Goal: Information Seeking & Learning: Learn about a topic

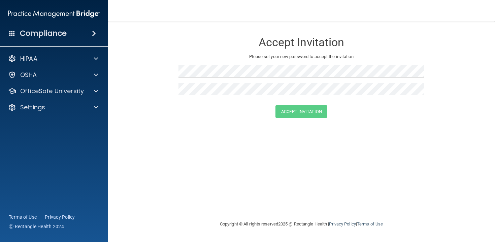
click at [85, 40] on div "Compliance" at bounding box center [54, 33] width 108 height 15
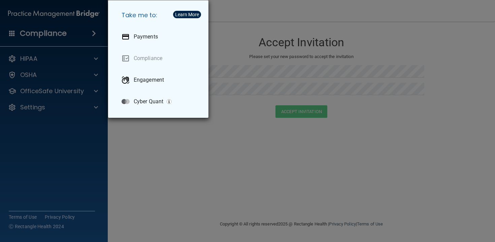
click at [245, 39] on div "Take me to: Payments Compliance Engagement Cyber Quant" at bounding box center [247, 121] width 495 height 242
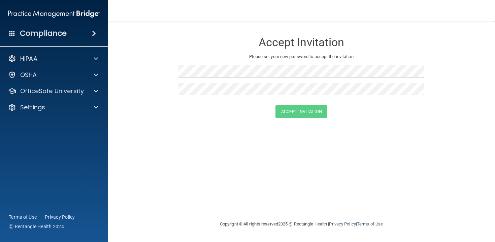
click at [76, 17] on img at bounding box center [54, 13] width 92 height 13
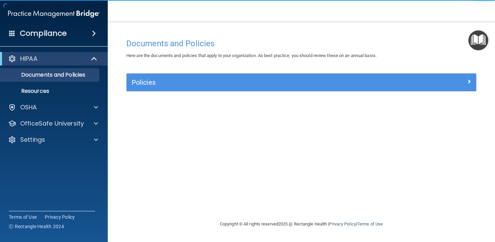
click at [68, 37] on div "Compliance" at bounding box center [54, 33] width 108 height 15
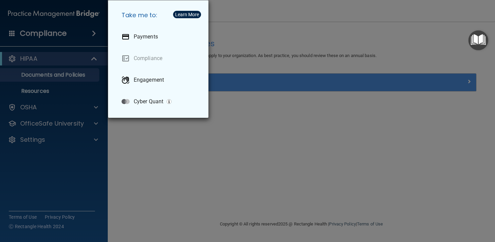
click at [364, 20] on div "Take me to: Payments Compliance Engagement Cyber Quant" at bounding box center [247, 121] width 495 height 242
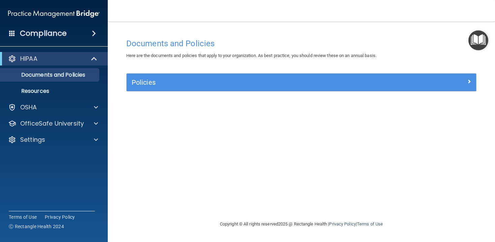
click at [485, 40] on img "Open Resource Center" at bounding box center [479, 40] width 20 height 20
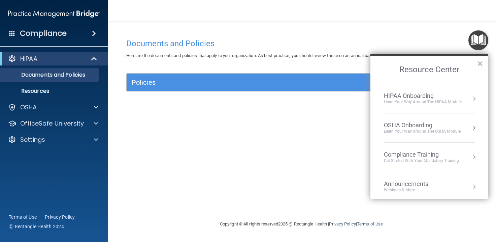
click at [460, 77] on h2 "Resource Center" at bounding box center [430, 70] width 118 height 28
click at [460, 87] on li "HIPAA Onboarding Learn Your Way around the HIPAA module" at bounding box center [429, 98] width 91 height 29
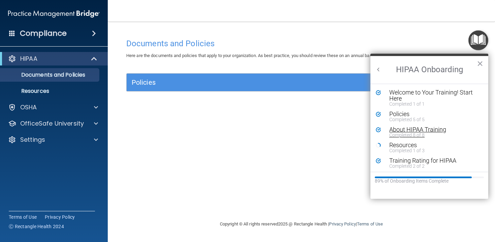
scroll to position [1, 0]
click at [410, 142] on div "Resources" at bounding box center [434, 143] width 90 height 6
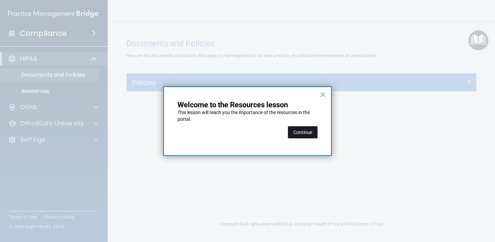
click at [314, 126] on button "Continue" at bounding box center [303, 132] width 30 height 12
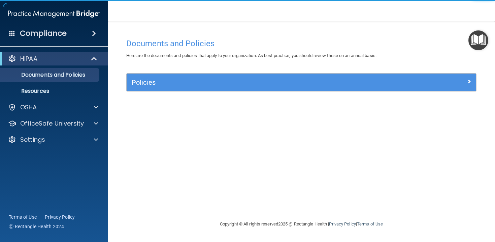
click at [217, 89] on div "Policies" at bounding box center [302, 82] width 350 height 18
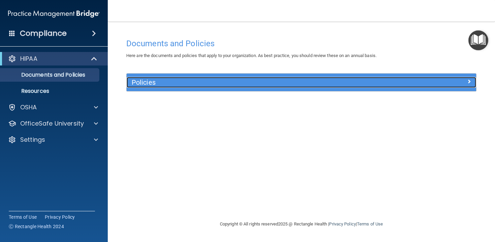
click at [225, 79] on h5 "Policies" at bounding box center [258, 82] width 252 height 7
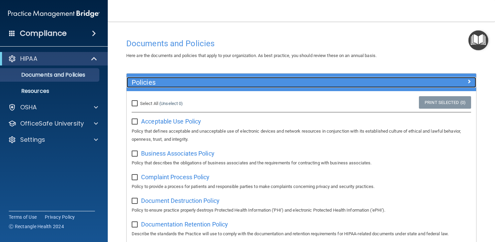
scroll to position [15, 0]
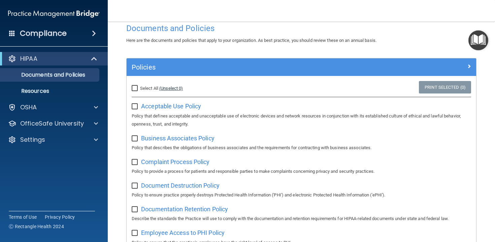
click at [167, 89] on link "(Unselect 0)" at bounding box center [171, 88] width 24 height 5
click at [144, 89] on span "Select All" at bounding box center [149, 88] width 18 height 5
click at [139, 89] on input "Select All (Unselect 0) Unselect All" at bounding box center [136, 88] width 8 height 5
checkbox input "true"
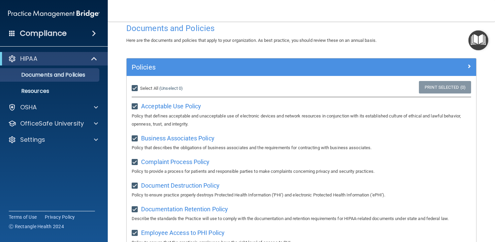
checkbox input "true"
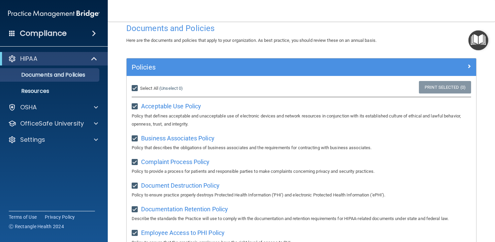
checkbox input "true"
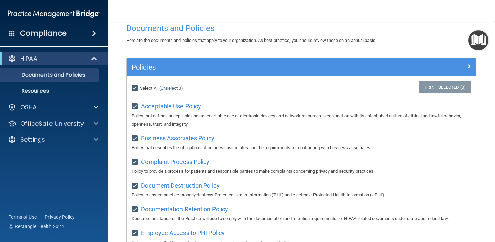
checkbox input "true"
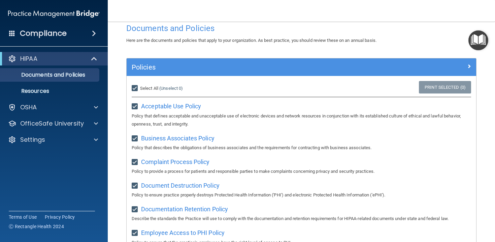
checkbox input "true"
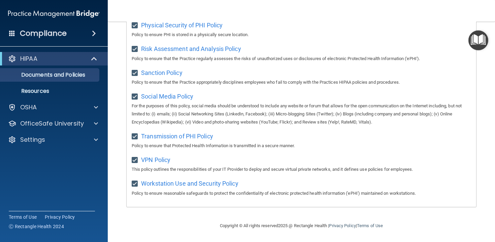
scroll to position [0, 0]
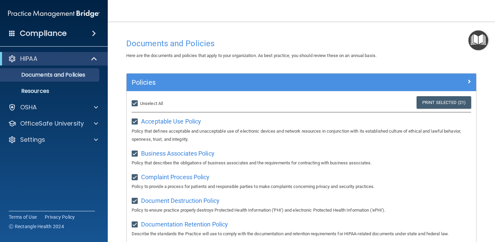
click at [422, 110] on div "Select All (Unselect 21) Unselect All Print Selected (21)" at bounding box center [302, 103] width 350 height 15
click at [427, 106] on link "Print Selected (21)" at bounding box center [444, 102] width 55 height 12
click at [84, 84] on ul "Documents and Policies Report an Incident Business Associates Emergency Plannin…" at bounding box center [54, 81] width 122 height 32
click at [85, 86] on link "Resources" at bounding box center [46, 90] width 106 height 13
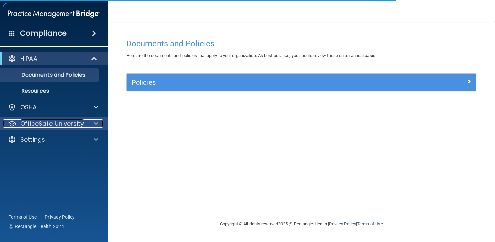
click at [93, 122] on div at bounding box center [95, 123] width 17 height 8
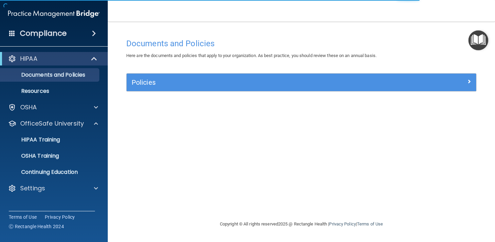
click at [473, 39] on img "Open Resource Center" at bounding box center [479, 40] width 20 height 20
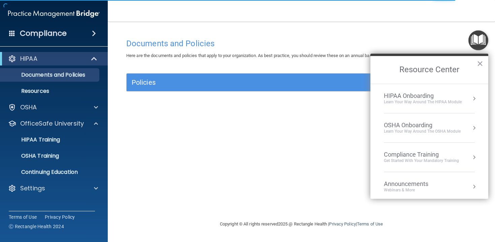
click at [438, 154] on div "Compliance Training" at bounding box center [421, 154] width 75 height 7
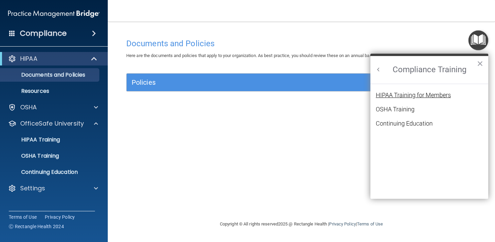
click at [408, 96] on div "HIPAA Training for Members" at bounding box center [413, 95] width 75 height 6
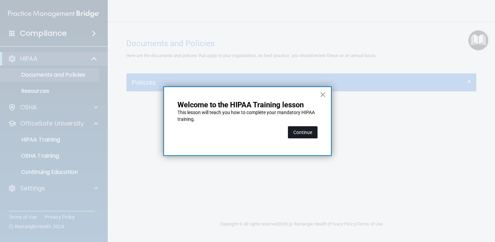
click at [302, 134] on button "Continue" at bounding box center [303, 132] width 30 height 12
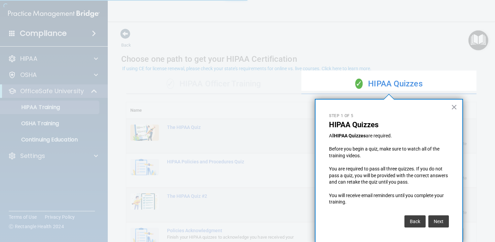
scroll to position [3, 0]
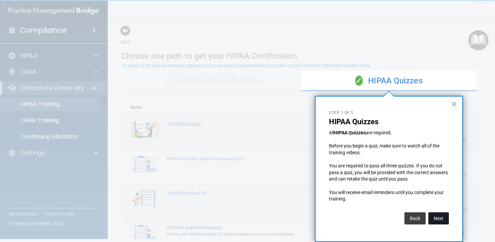
click at [437, 216] on button "Next" at bounding box center [439, 218] width 21 height 12
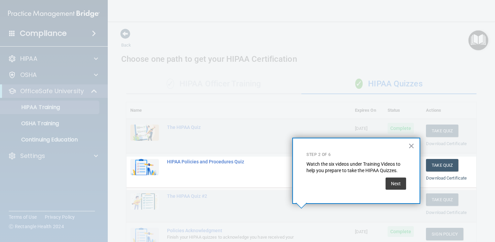
scroll to position [90, 0]
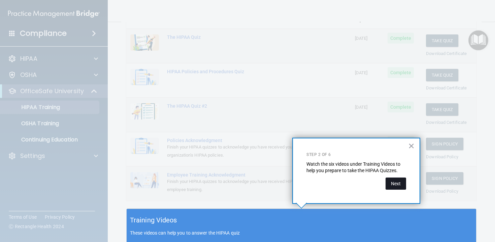
click at [392, 183] on button "Next" at bounding box center [396, 183] width 21 height 12
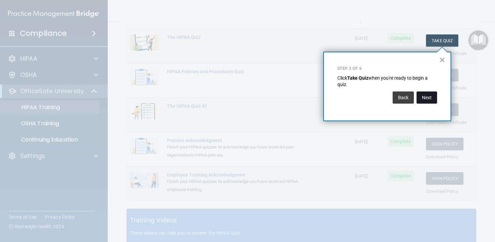
click at [432, 96] on button "Next" at bounding box center [427, 97] width 21 height 12
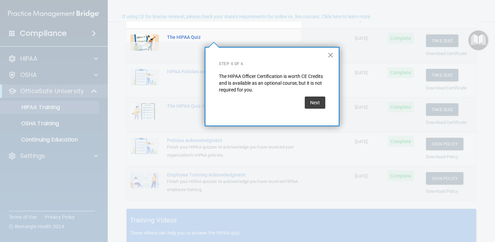
scroll to position [52, 0]
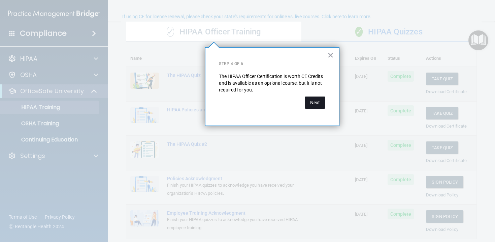
click at [322, 107] on button "Next" at bounding box center [315, 102] width 21 height 12
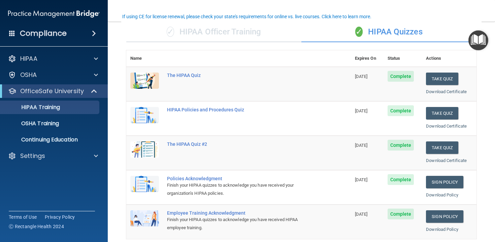
click at [477, 46] on img "Open Resource Center" at bounding box center [479, 40] width 20 height 20
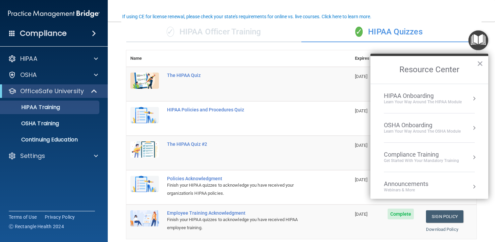
scroll to position [38, 0]
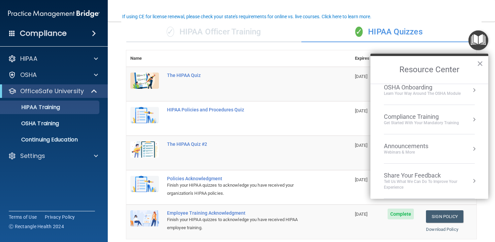
click at [458, 107] on li "Compliance Training Get Started with your mandatory training" at bounding box center [429, 119] width 91 height 29
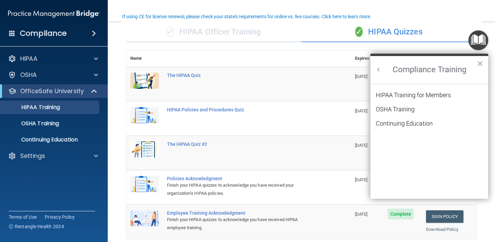
scroll to position [29, 0]
click at [401, 109] on div "OSHA Training" at bounding box center [395, 109] width 39 height 6
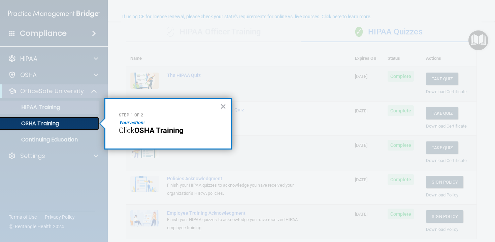
click at [40, 125] on p "OSHA Training" at bounding box center [31, 123] width 55 height 7
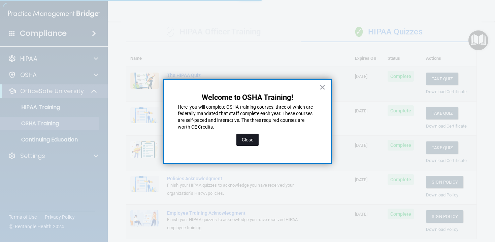
click at [252, 139] on button "Close" at bounding box center [248, 139] width 22 height 12
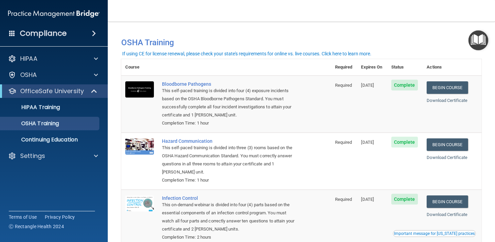
click at [408, 81] on span "Complete" at bounding box center [404, 85] width 27 height 11
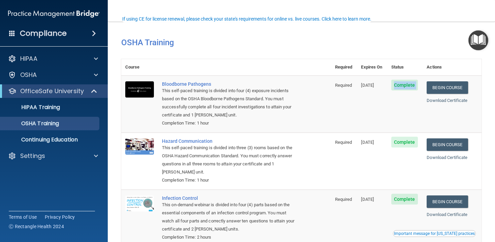
scroll to position [89, 0]
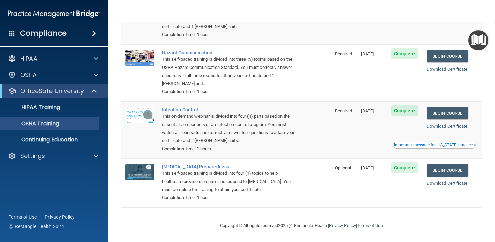
click at [421, 143] on div "Important message for California practices" at bounding box center [434, 145] width 81 height 4
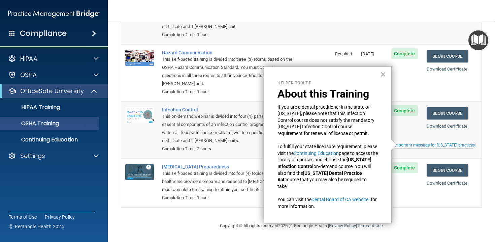
drag, startPoint x: 362, startPoint y: 131, endPoint x: 338, endPoint y: 79, distance: 57.3
click at [338, 79] on div "Helper Tooltip About this Training If you are a dental practitioner in the stat…" at bounding box center [328, 144] width 128 height 157
click at [335, 116] on p "If you are a dental practitioner in the state of California, please note that t…" at bounding box center [328, 120] width 100 height 33
drag, startPoint x: 275, startPoint y: 142, endPoint x: 305, endPoint y: 183, distance: 50.7
click at [305, 183] on div "Helper Tooltip About this Training If you are a dental practitioner in the stat…" at bounding box center [328, 144] width 128 height 157
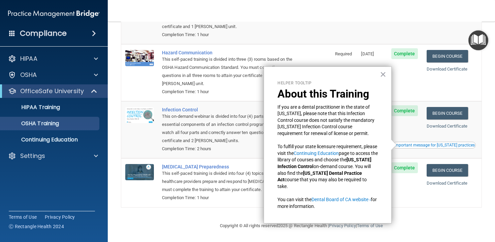
click at [305, 183] on p "To fulfill your state licensure requirement, please visit the Continuing Educat…" at bounding box center [328, 166] width 100 height 46
drag, startPoint x: 305, startPoint y: 183, endPoint x: 292, endPoint y: 144, distance: 41.1
click at [292, 144] on p "To fulfill your state licensure requirement, please visit the Continuing Educat…" at bounding box center [328, 166] width 100 height 46
click at [331, 116] on p "If you are a dental practitioner in the state of California, please note that t…" at bounding box center [328, 120] width 100 height 33
click at [378, 77] on div "Helper Tooltip About this Training If you are a dental practitioner in the stat…" at bounding box center [328, 144] width 128 height 157
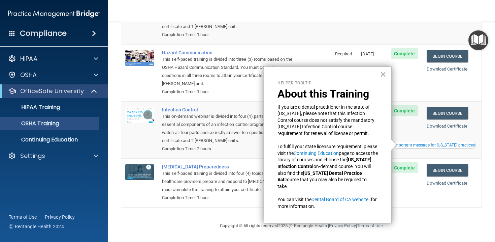
click at [385, 77] on button "×" at bounding box center [383, 74] width 6 height 11
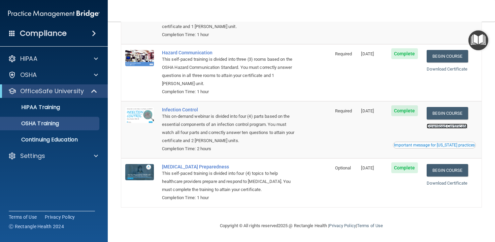
click at [440, 124] on link "Download Certificate" at bounding box center [447, 125] width 41 height 5
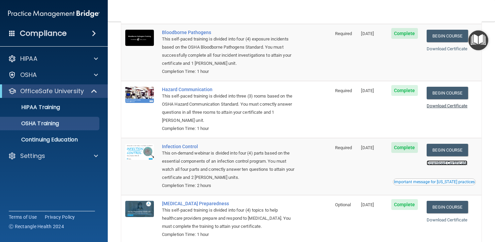
scroll to position [31, 0]
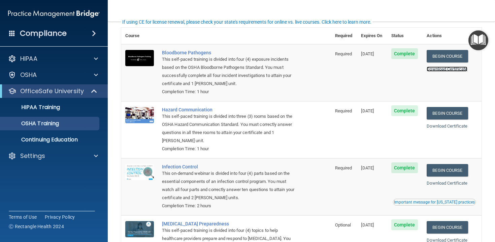
click at [439, 68] on link "Download Certificate" at bounding box center [447, 68] width 41 height 5
click at [82, 137] on p "Continuing Education" at bounding box center [50, 139] width 92 height 7
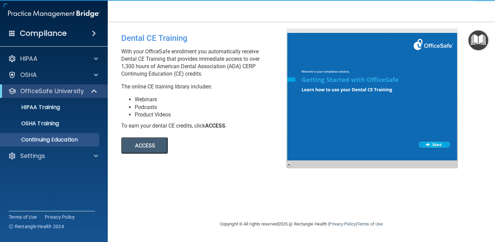
click at [156, 146] on button "ACCESS" at bounding box center [144, 145] width 46 height 16
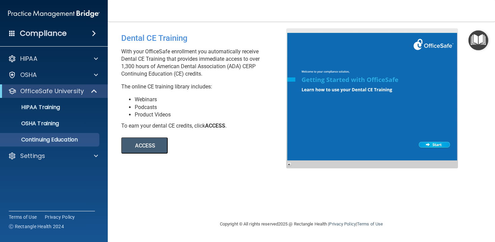
click at [484, 29] on main "Dental CE Training With your OfficeSafe enrollment you automatically receive De…" at bounding box center [301, 132] width 387 height 220
click at [482, 38] on img "Open Resource Center" at bounding box center [479, 40] width 20 height 20
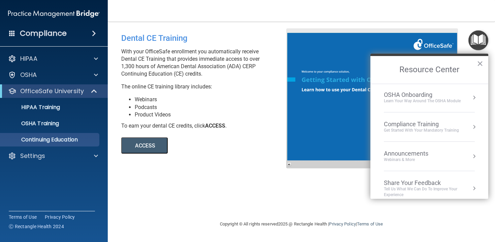
scroll to position [38, 0]
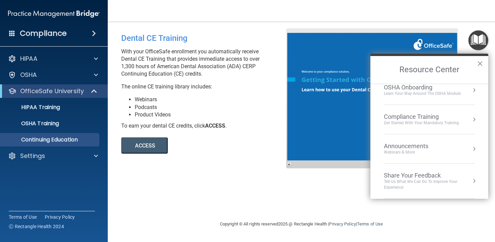
click at [456, 177] on div "Share Your Feedback" at bounding box center [429, 174] width 91 height 7
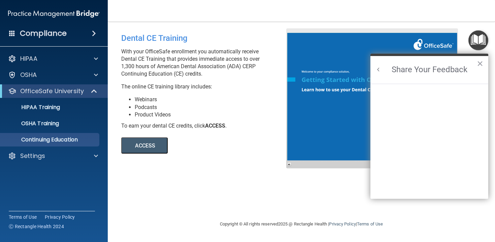
scroll to position [0, 0]
click at [386, 71] on h2 "Share Your Feedback" at bounding box center [430, 70] width 118 height 28
click at [383, 69] on h2 "Share Your Feedback" at bounding box center [430, 70] width 118 height 28
click at [381, 69] on button "Back to Resource Center Home" at bounding box center [378, 69] width 7 height 7
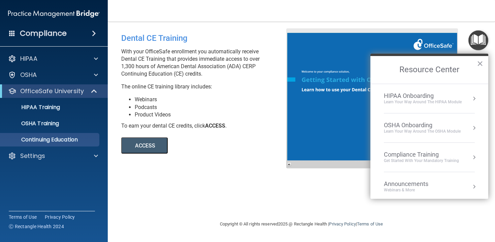
scroll to position [38, 0]
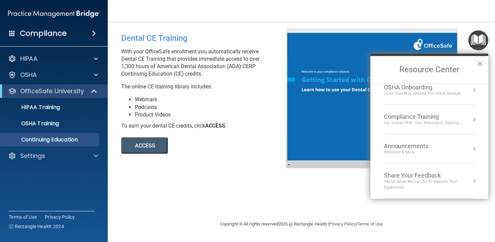
click at [434, 151] on div "Webinars & More" at bounding box center [413, 152] width 58 height 6
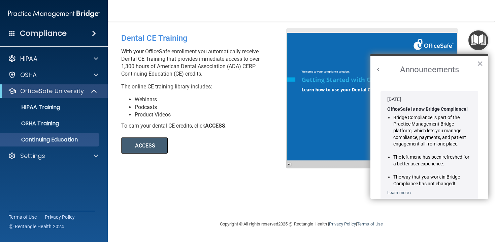
scroll to position [0, 0]
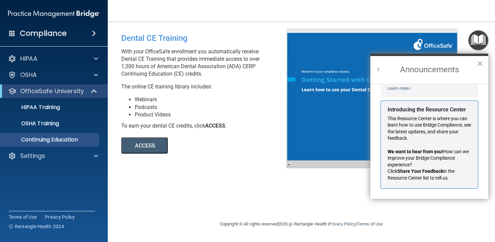
click at [380, 69] on button "Back to Resource Center Home" at bounding box center [378, 69] width 7 height 7
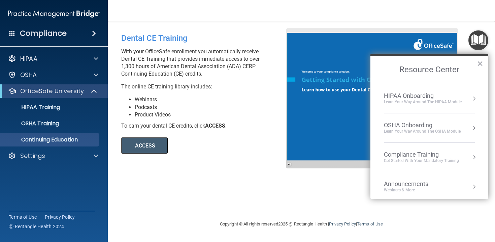
scroll to position [96, 0]
click at [405, 129] on div "Learn your way around the OSHA module" at bounding box center [422, 131] width 77 height 6
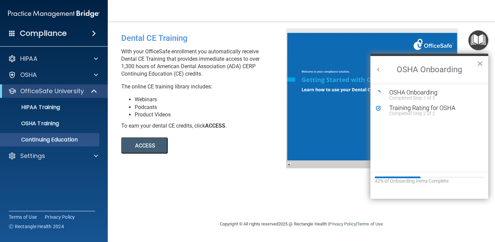
scroll to position [0, 0]
click at [377, 68] on button "Back to Resource Center Home" at bounding box center [378, 69] width 7 height 7
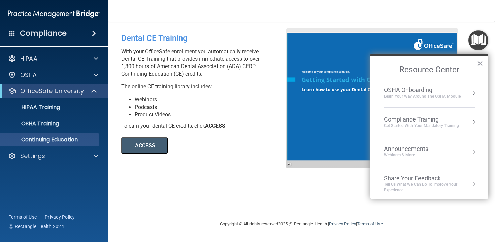
scroll to position [38, 0]
click at [456, 121] on div "Get Started with your mandatory training" at bounding box center [421, 123] width 75 height 6
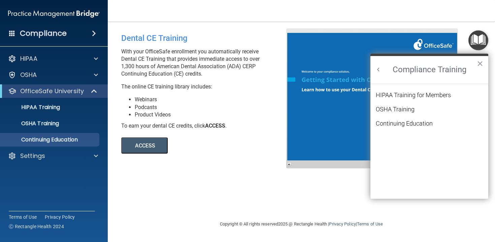
scroll to position [29, 0]
click at [412, 121] on div "Continuing Education" at bounding box center [404, 123] width 57 height 6
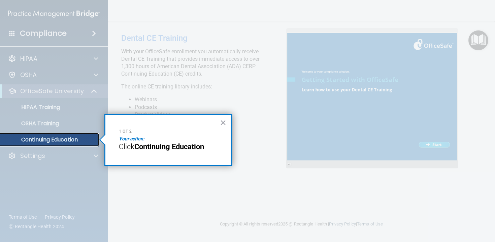
click at [44, 135] on link "Continuing Education" at bounding box center [46, 139] width 106 height 13
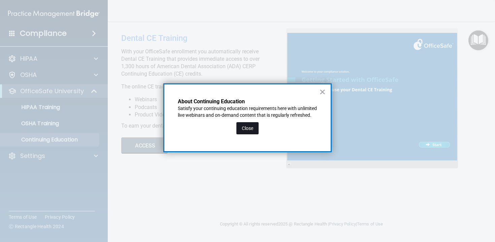
click at [251, 131] on button "Close" at bounding box center [248, 128] width 22 height 12
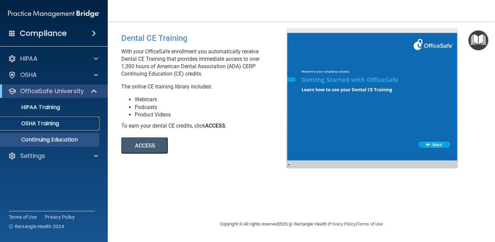
click at [96, 122] on div "OSHA Training" at bounding box center [50, 123] width 92 height 7
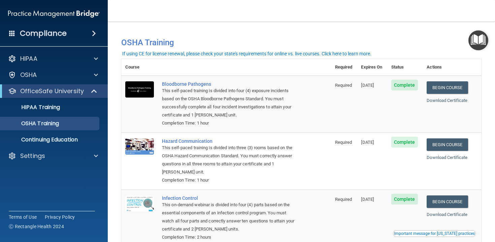
click at [404, 85] on span "Complete" at bounding box center [404, 85] width 27 height 11
click at [473, 43] on img "Open Resource Center" at bounding box center [479, 40] width 20 height 20
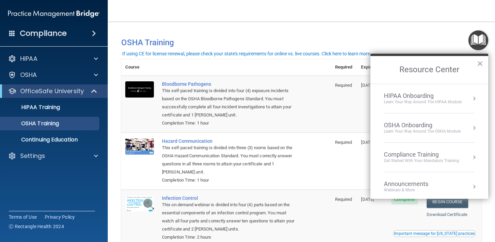
click at [439, 99] on div "HIPAA Onboarding" at bounding box center [423, 95] width 78 height 7
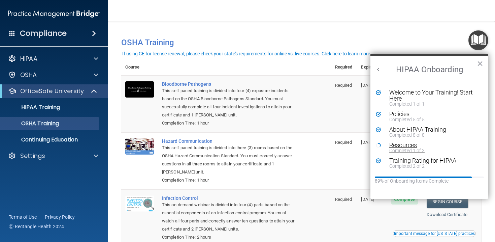
click at [410, 148] on div "Completed 1 of 3" at bounding box center [434, 150] width 90 height 5
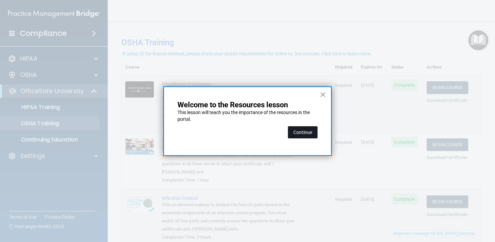
click at [307, 134] on button "Continue" at bounding box center [303, 132] width 30 height 12
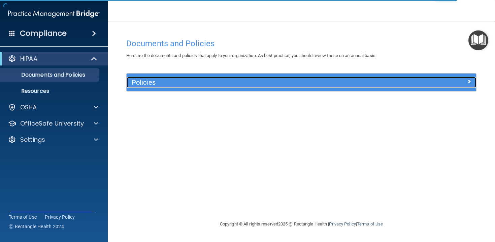
click at [332, 85] on h5 "Policies" at bounding box center [258, 82] width 252 height 7
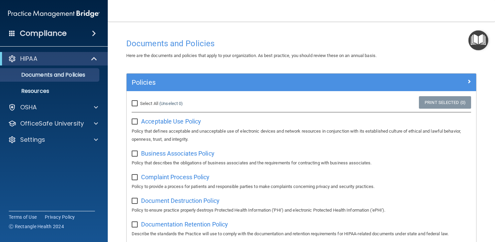
click at [81, 82] on ul "Documents and Policies Report an Incident Business Associates Emergency Plannin…" at bounding box center [54, 81] width 122 height 32
click at [83, 90] on p "Resources" at bounding box center [50, 91] width 92 height 7
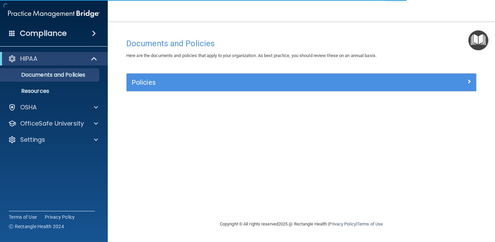
click at [473, 35] on img "Open Resource Center" at bounding box center [479, 40] width 20 height 20
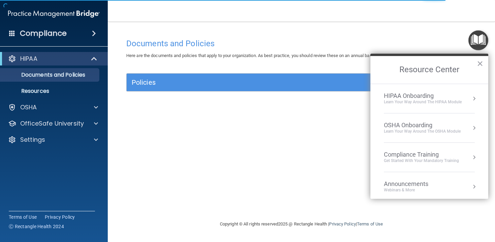
click at [422, 97] on div "HIPAA Onboarding" at bounding box center [423, 95] width 78 height 7
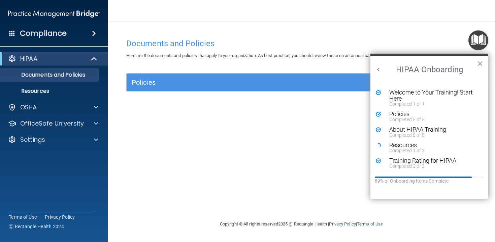
drag, startPoint x: 411, startPoint y: 144, endPoint x: 418, endPoint y: 137, distance: 10.0
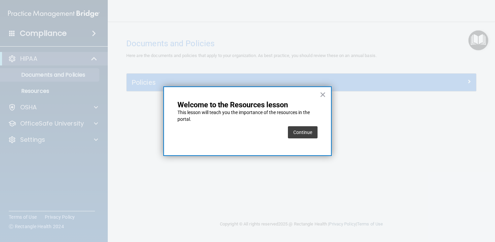
click at [318, 136] on div "× Welcome to the Resources lesson This lesson will teach you the importance of …" at bounding box center [247, 120] width 168 height 69
click at [314, 136] on button "Continue" at bounding box center [303, 132] width 30 height 12
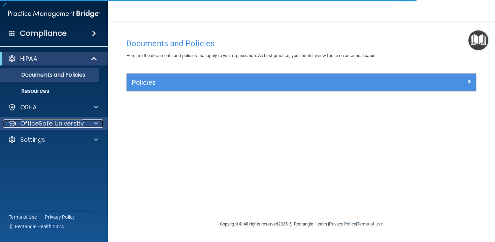
click at [77, 120] on p "OfficeSafe University" at bounding box center [52, 123] width 64 height 8
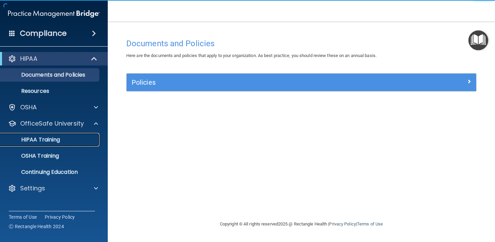
click at [93, 138] on div "HIPAA Training" at bounding box center [50, 139] width 92 height 7
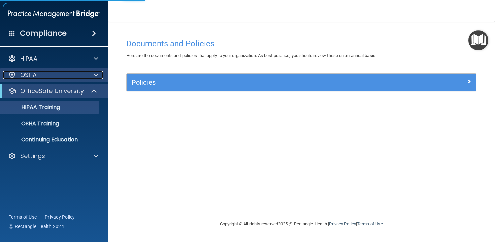
click at [87, 73] on div at bounding box center [95, 75] width 17 height 8
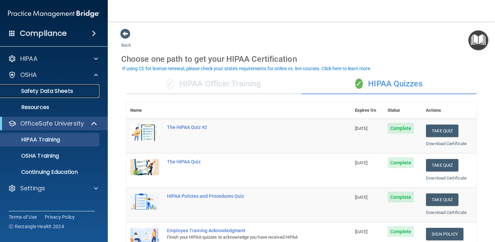
click at [89, 90] on p "Safety Data Sheets" at bounding box center [50, 91] width 92 height 7
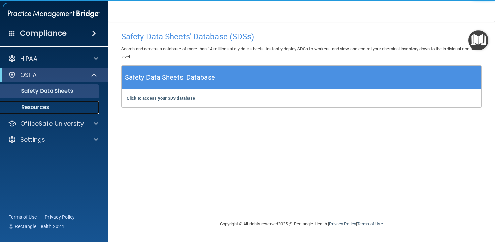
click at [96, 101] on link "Resources" at bounding box center [46, 106] width 106 height 13
